Goal: Navigation & Orientation: Find specific page/section

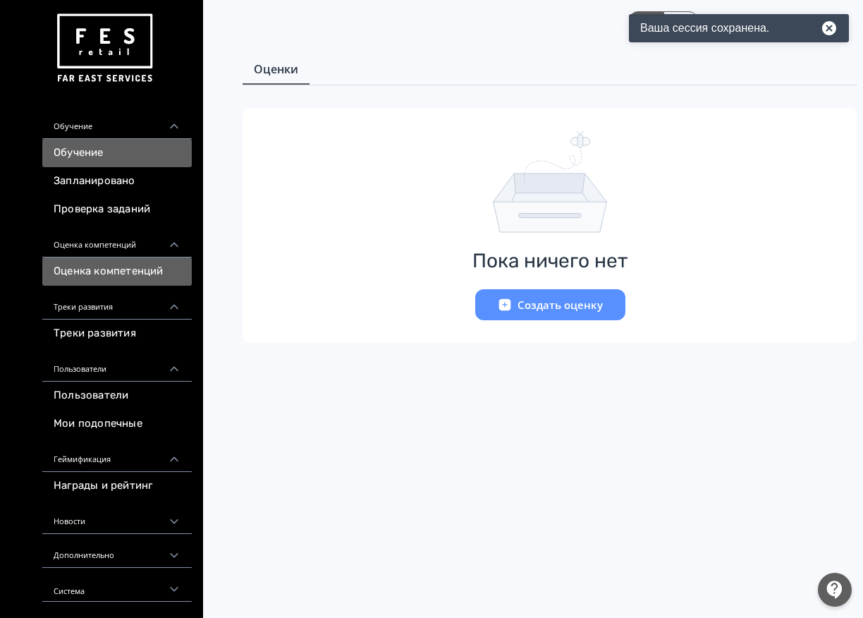
click at [77, 145] on link "Обучение" at bounding box center [116, 153] width 149 height 28
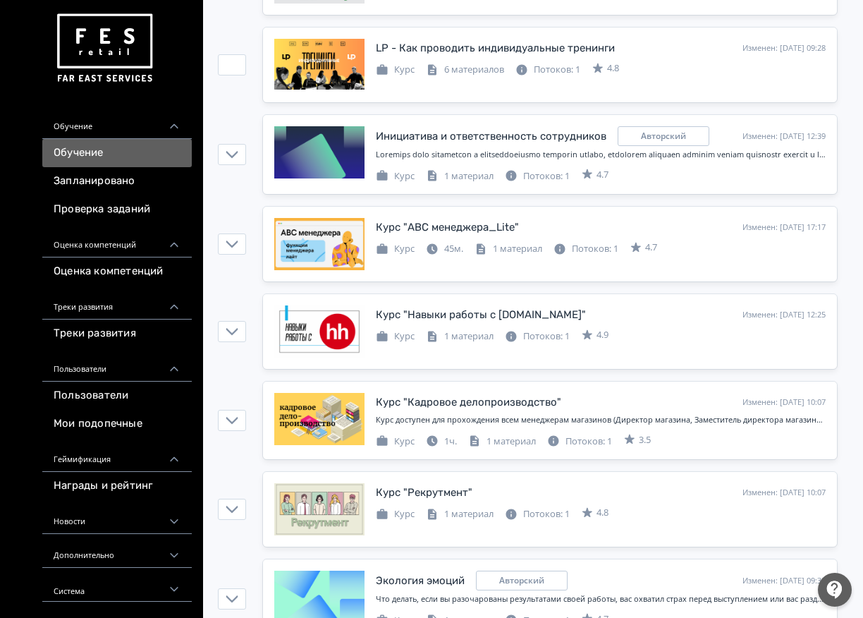
scroll to position [1194, 0]
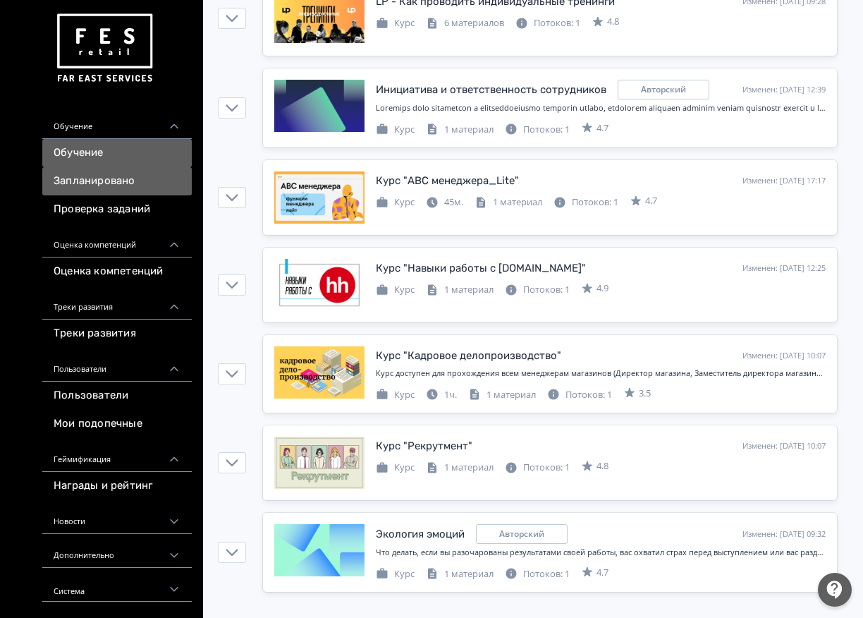
click at [143, 183] on link "Запланировано" at bounding box center [116, 181] width 149 height 28
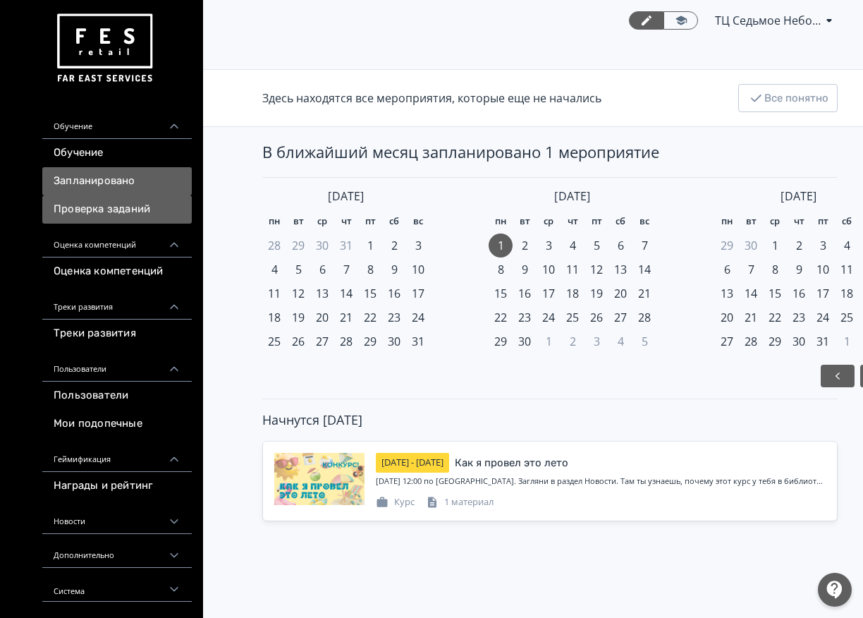
click at [109, 204] on link "Проверка заданий" at bounding box center [116, 209] width 149 height 28
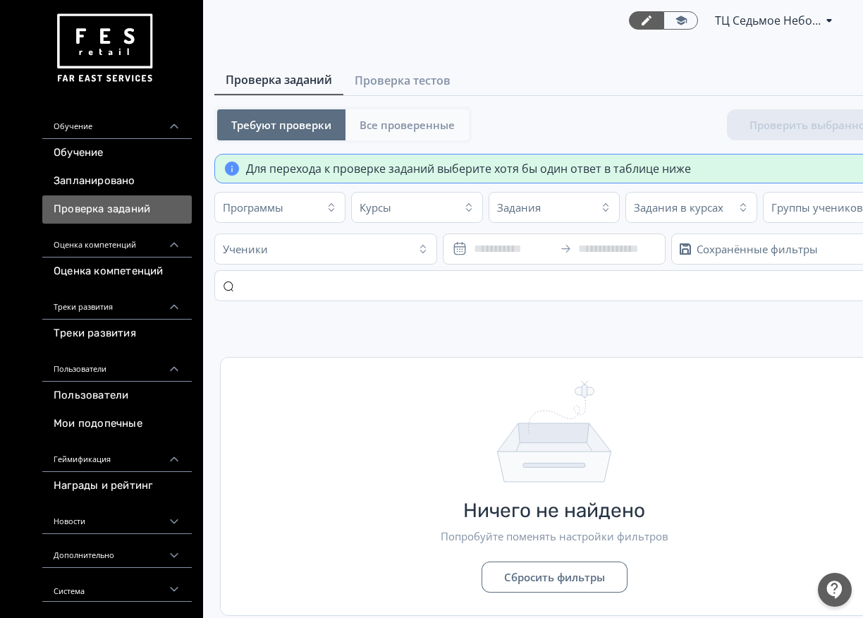
click at [405, 123] on span "Все проверенные" at bounding box center [407, 125] width 95 height 14
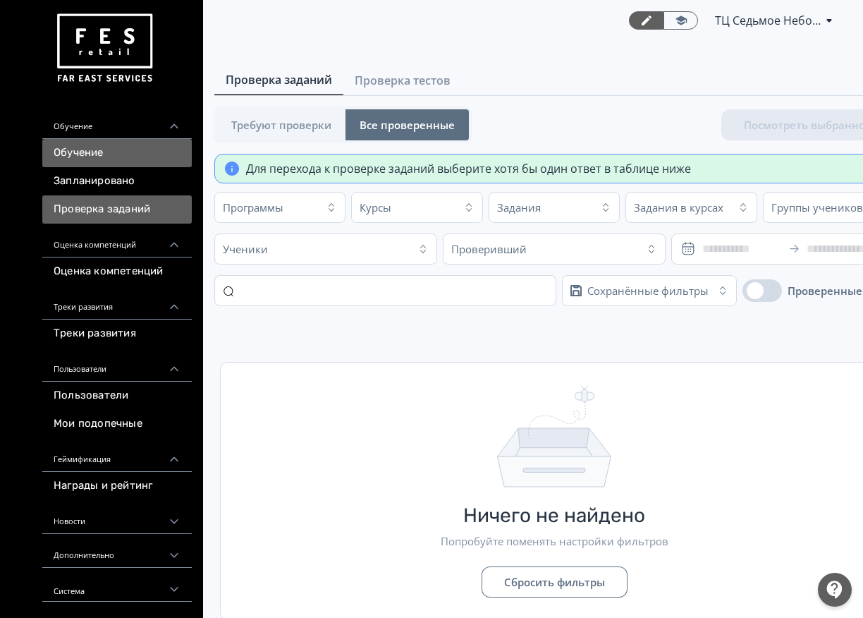
click at [122, 147] on link "Обучение" at bounding box center [116, 153] width 149 height 28
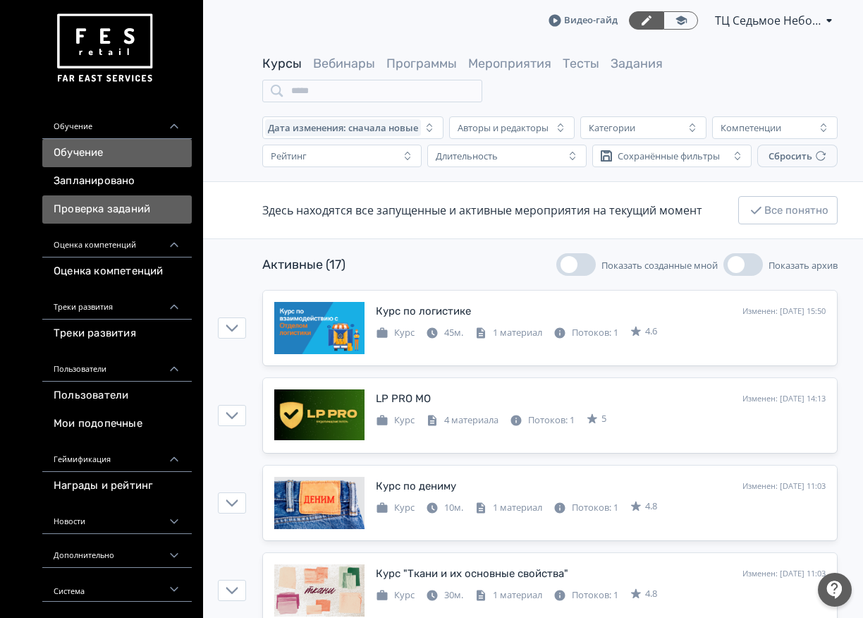
click at [135, 200] on link "Проверка заданий" at bounding box center [116, 209] width 149 height 28
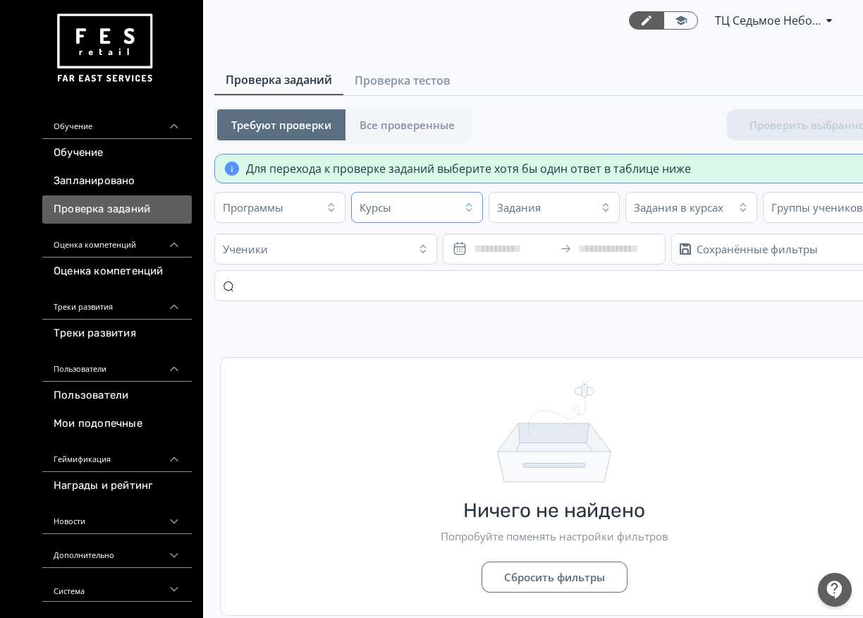
click at [386, 201] on div "Курсы" at bounding box center [376, 207] width 32 height 14
click at [448, 243] on input "text" at bounding box center [492, 242] width 265 height 23
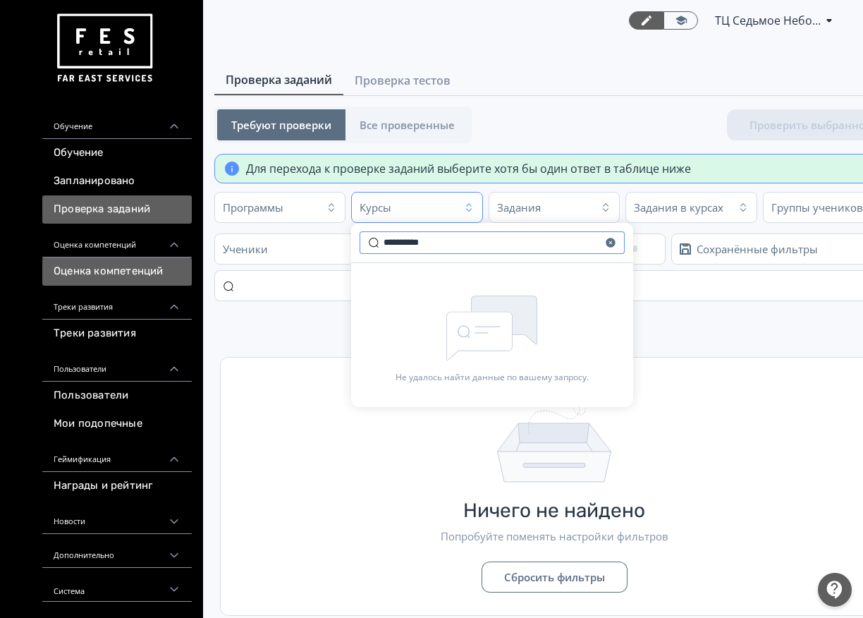
type input "**********"
click at [126, 276] on link "Оценка компетенций" at bounding box center [116, 271] width 149 height 28
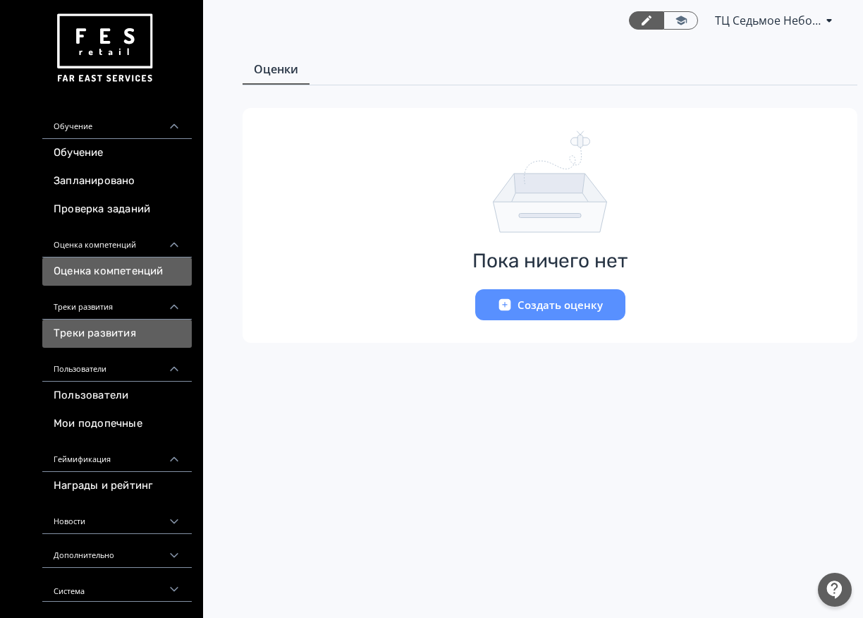
click at [149, 326] on link "Треки развития" at bounding box center [116, 333] width 149 height 28
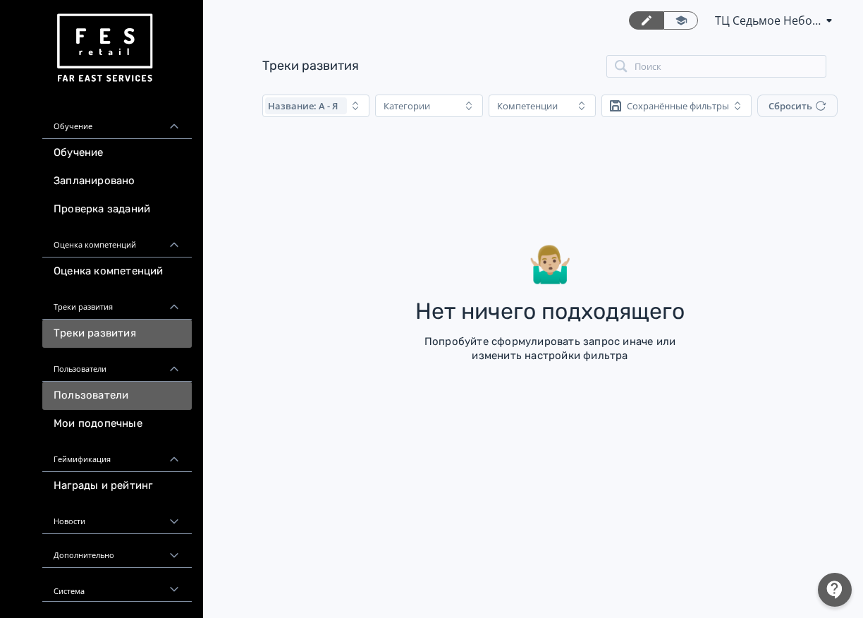
click at [165, 394] on link "Пользователи" at bounding box center [116, 395] width 149 height 28
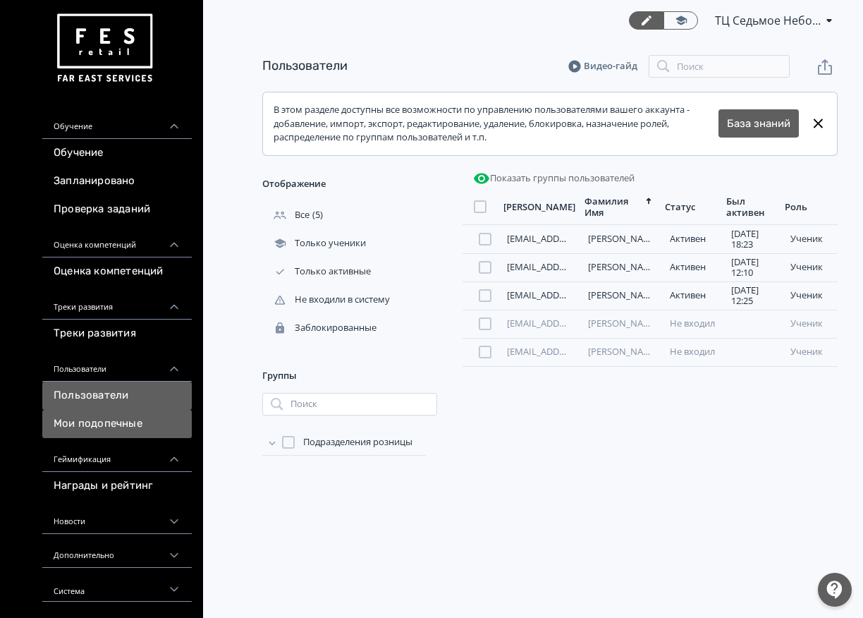
click at [145, 422] on link "Мои подопечные" at bounding box center [116, 424] width 149 height 28
